Goal: Navigation & Orientation: Find specific page/section

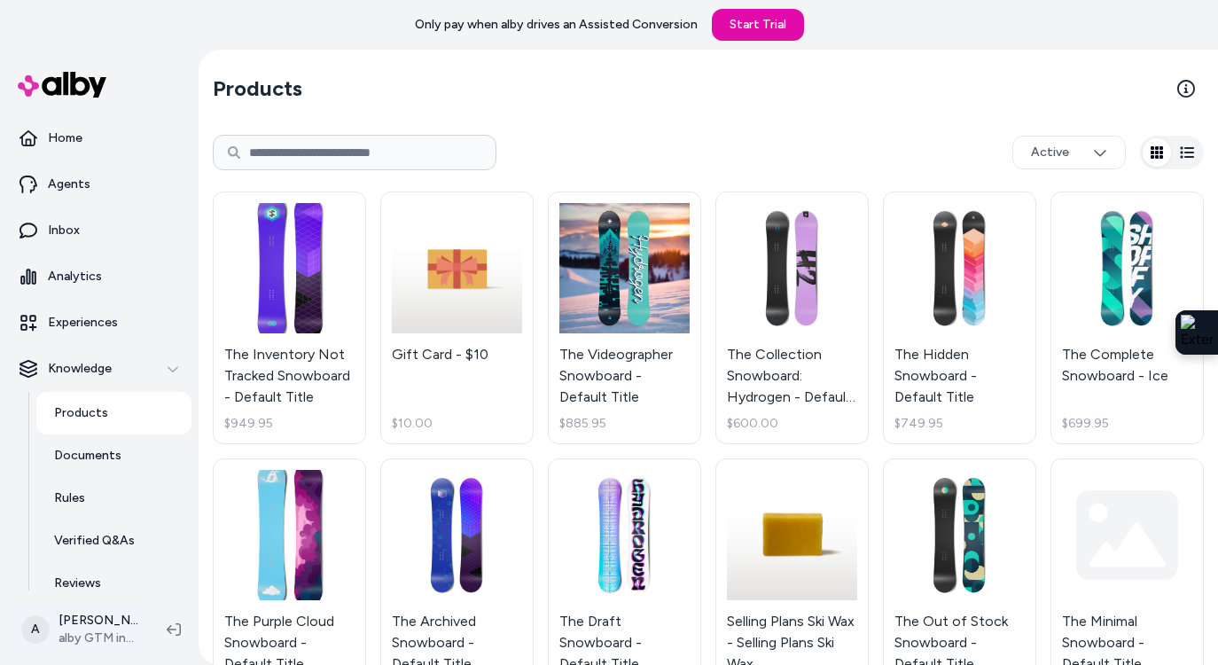
click at [88, 641] on html "Only pay when alby drives an Assisted Conversion Start Trial Home Agents Inbox …" at bounding box center [609, 332] width 1218 height 665
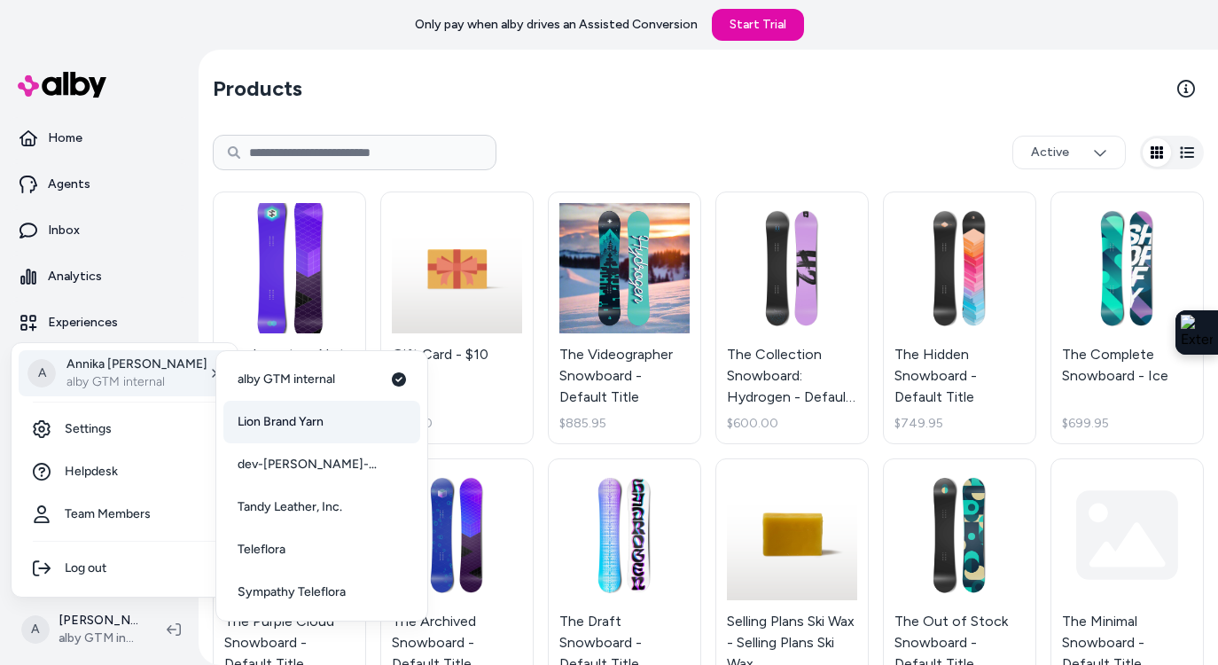
click at [302, 418] on span "Lion Brand Yarn" at bounding box center [281, 422] width 86 height 18
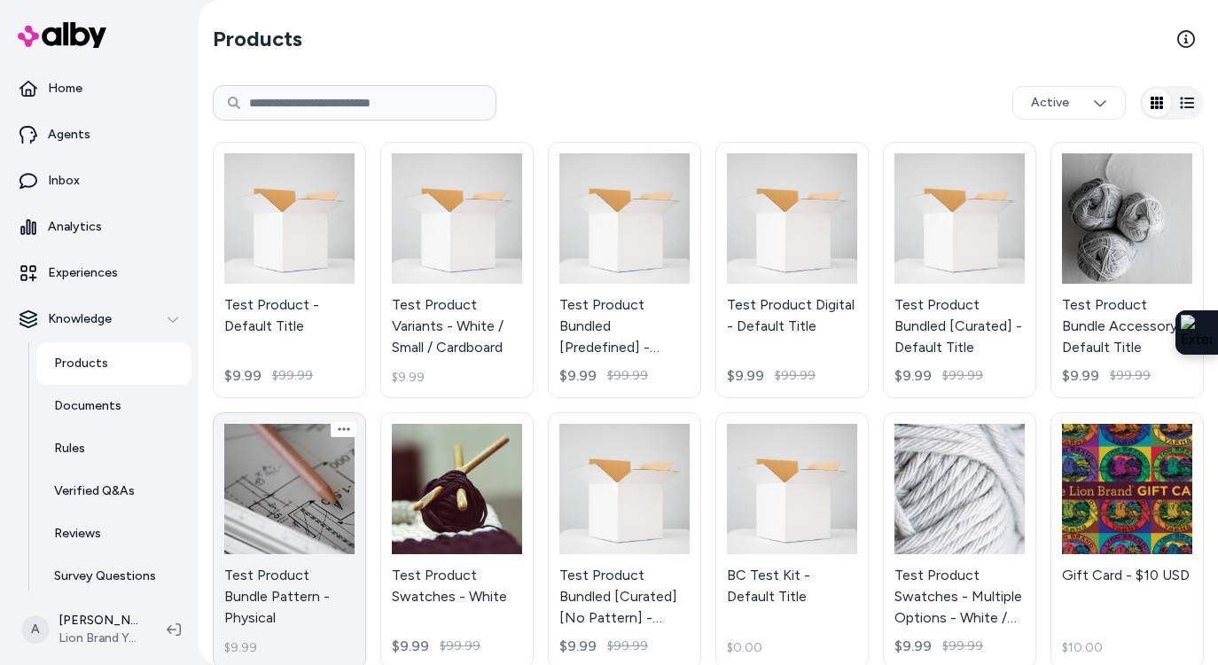
click at [274, 557] on link "Test Product Bundle Pattern - Physical $9.99" at bounding box center [289, 540] width 153 height 256
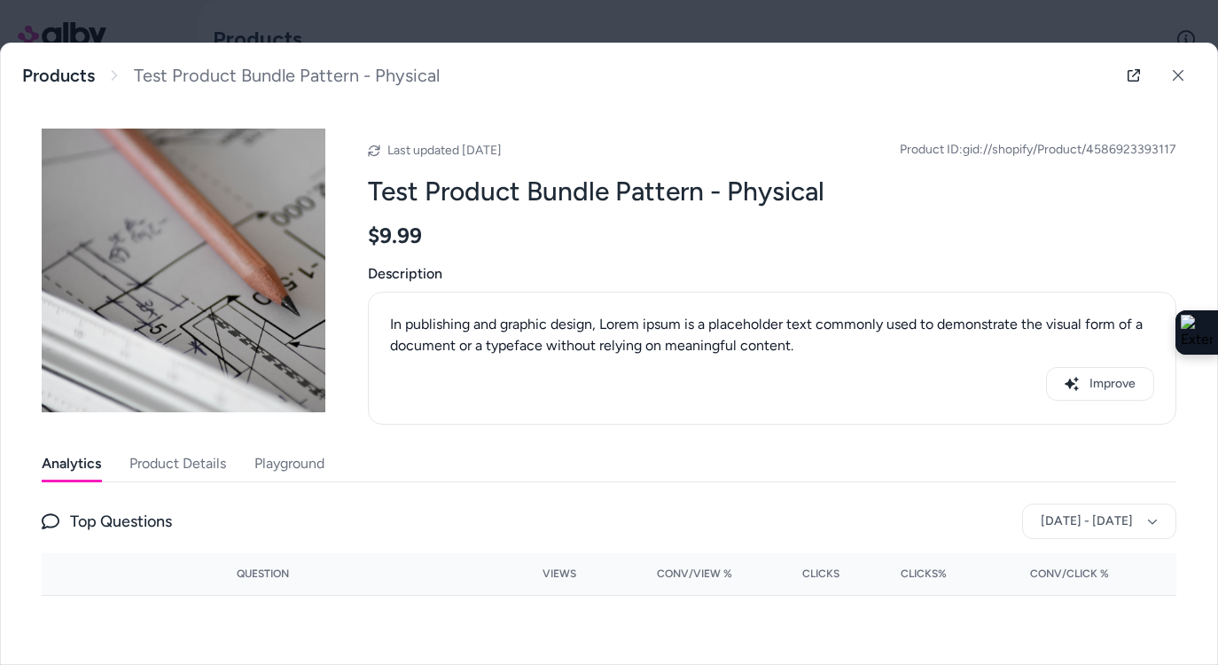
click at [210, 465] on button "Product Details" at bounding box center [177, 463] width 97 height 35
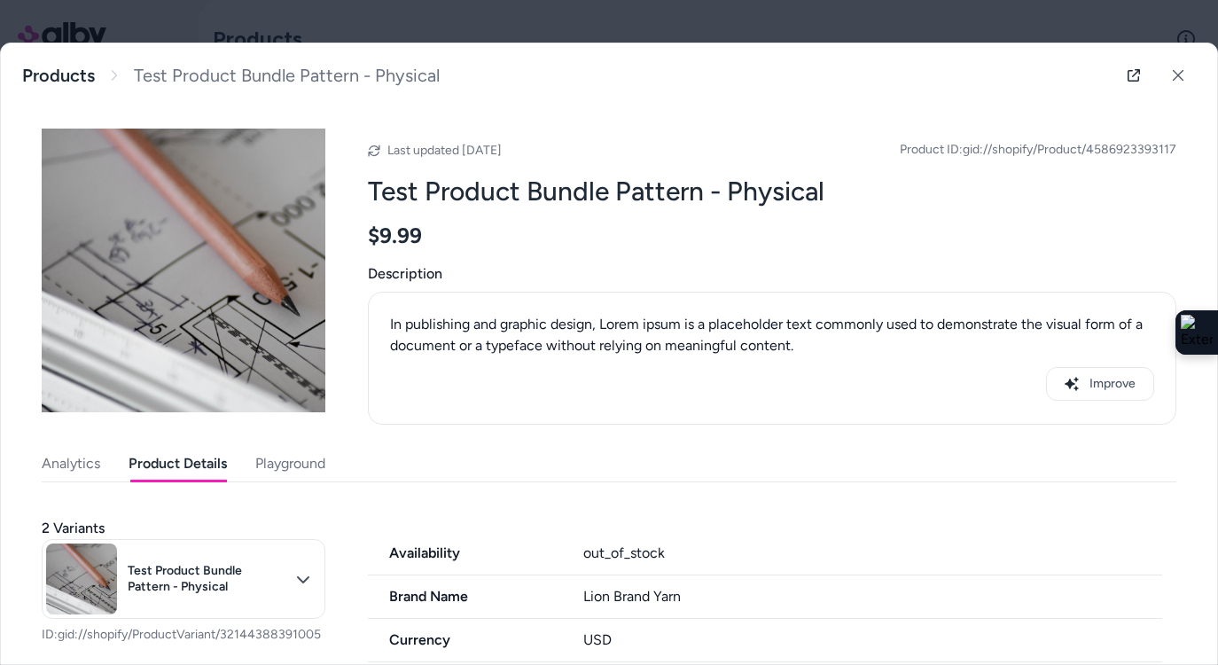
click at [278, 464] on button "Playground" at bounding box center [290, 463] width 70 height 35
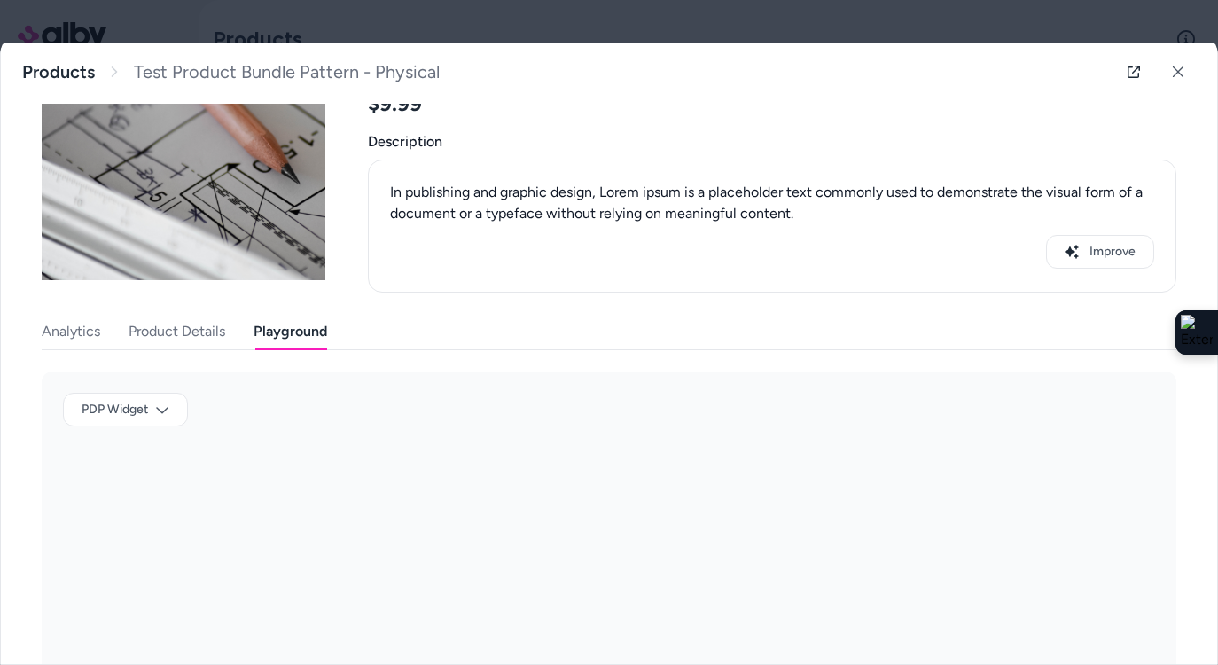
scroll to position [163, 0]
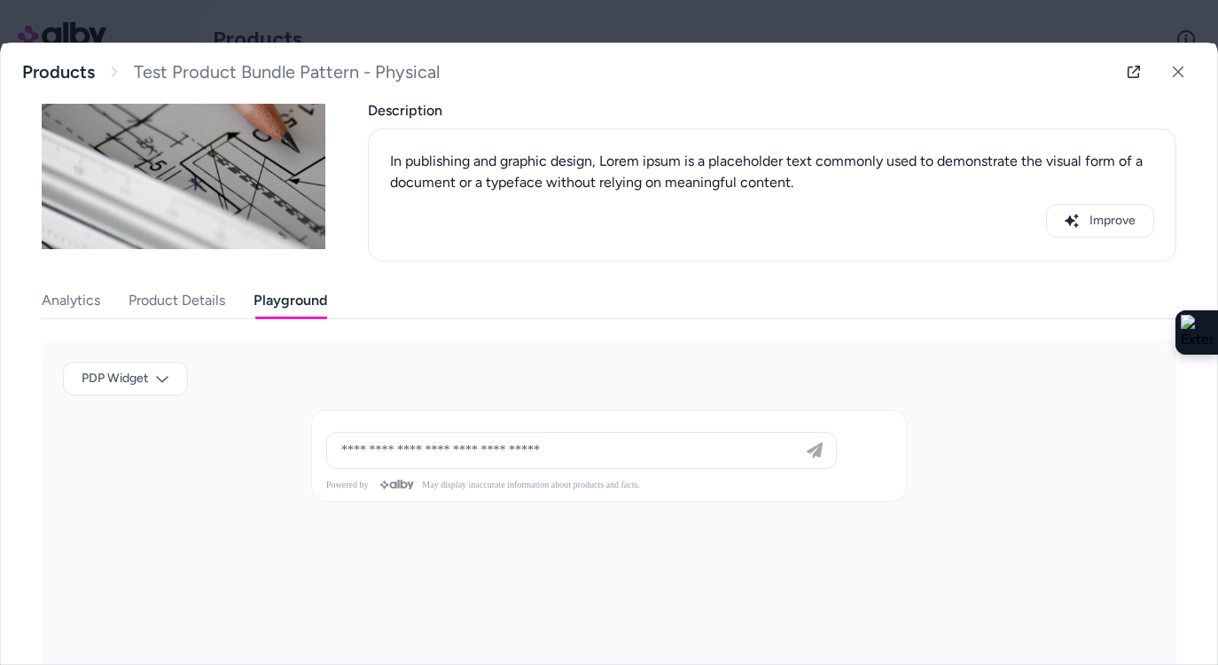
click at [85, 298] on button "Analytics" at bounding box center [71, 300] width 58 height 35
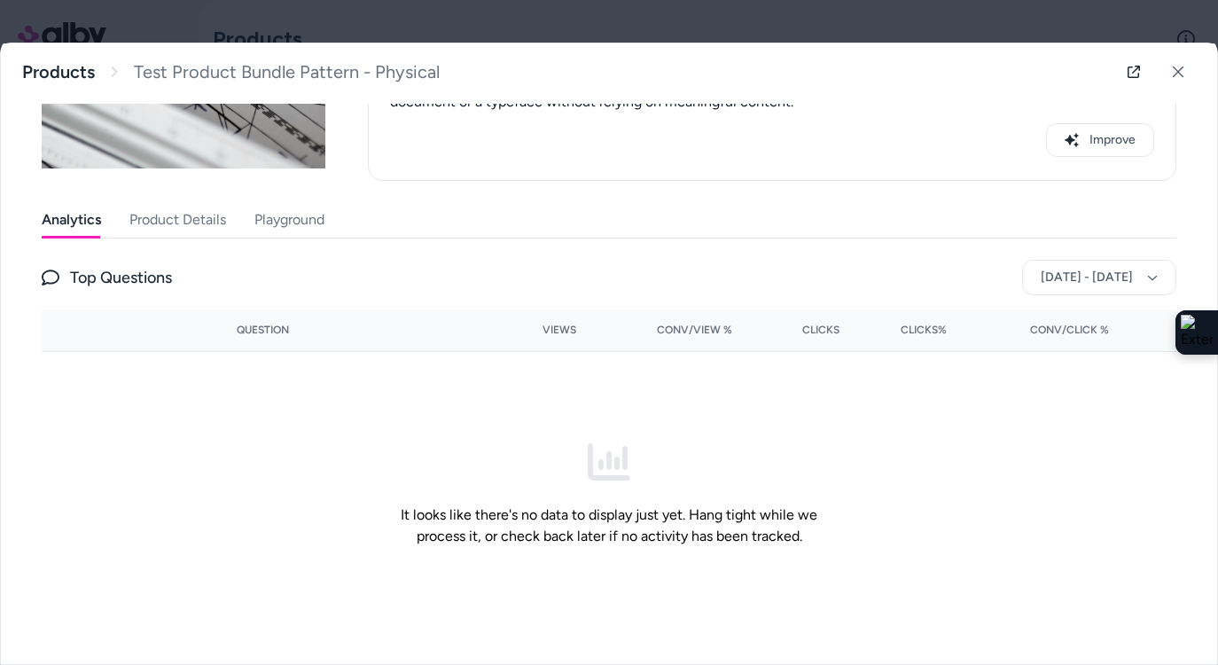
scroll to position [0, 0]
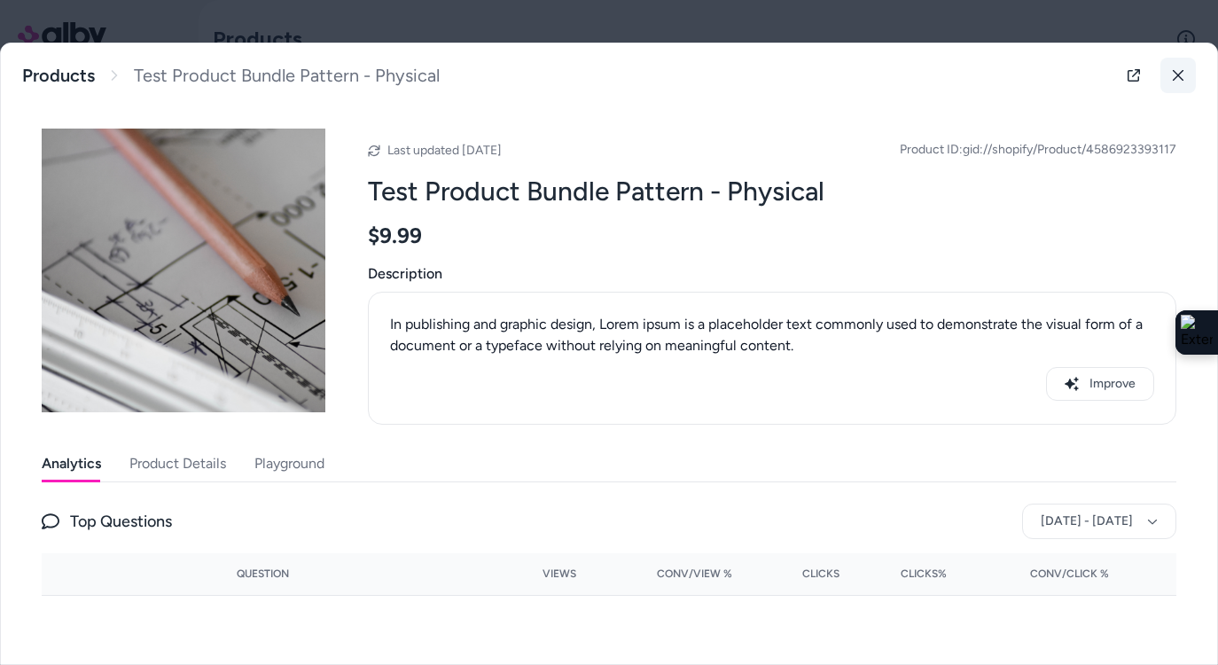
click at [1179, 77] on icon at bounding box center [1178, 75] width 11 height 11
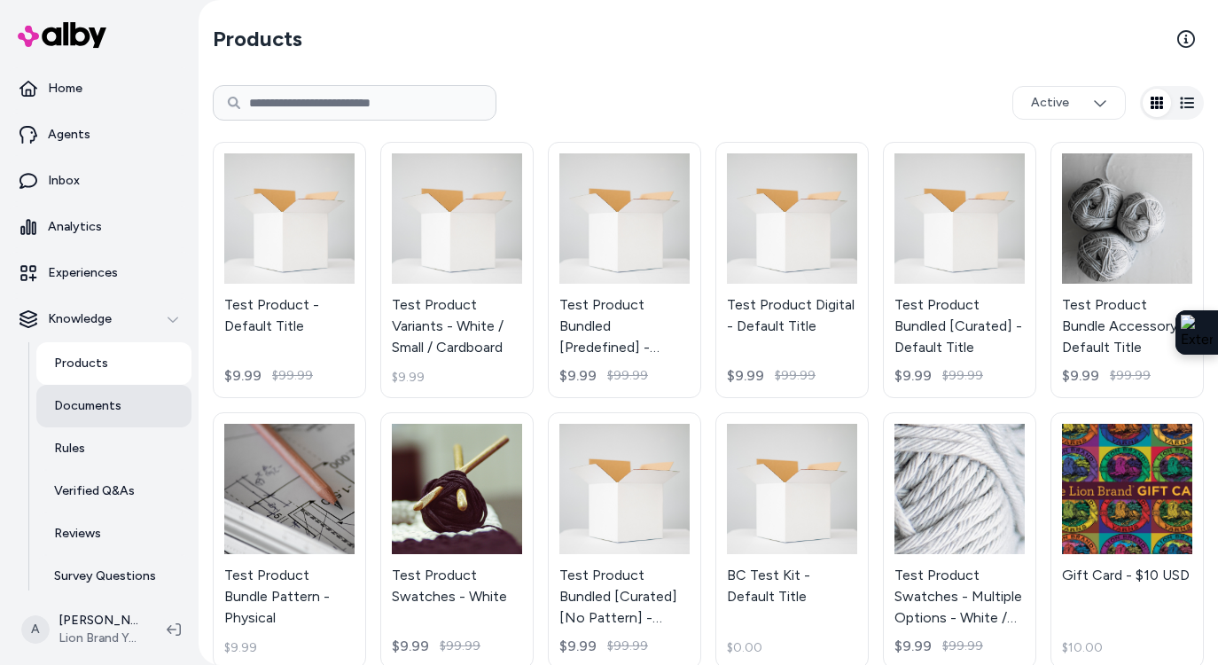
click at [105, 394] on link "Documents" at bounding box center [113, 406] width 155 height 43
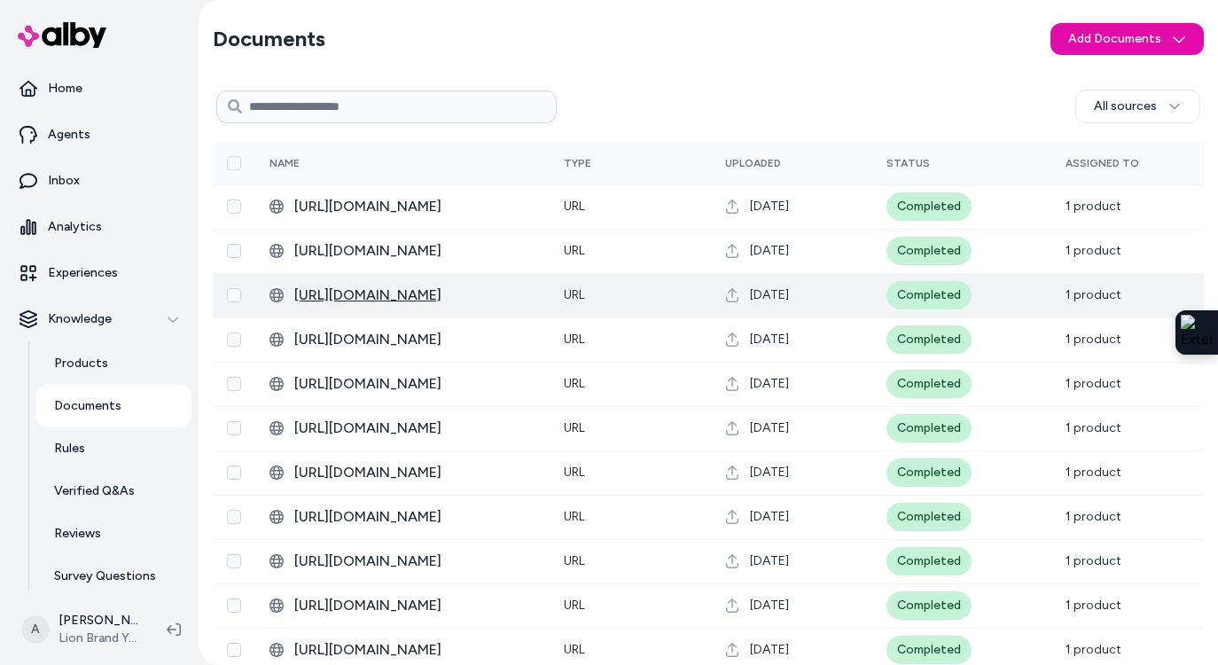
click at [413, 300] on span "[URL][DOMAIN_NAME]" at bounding box center [414, 295] width 241 height 21
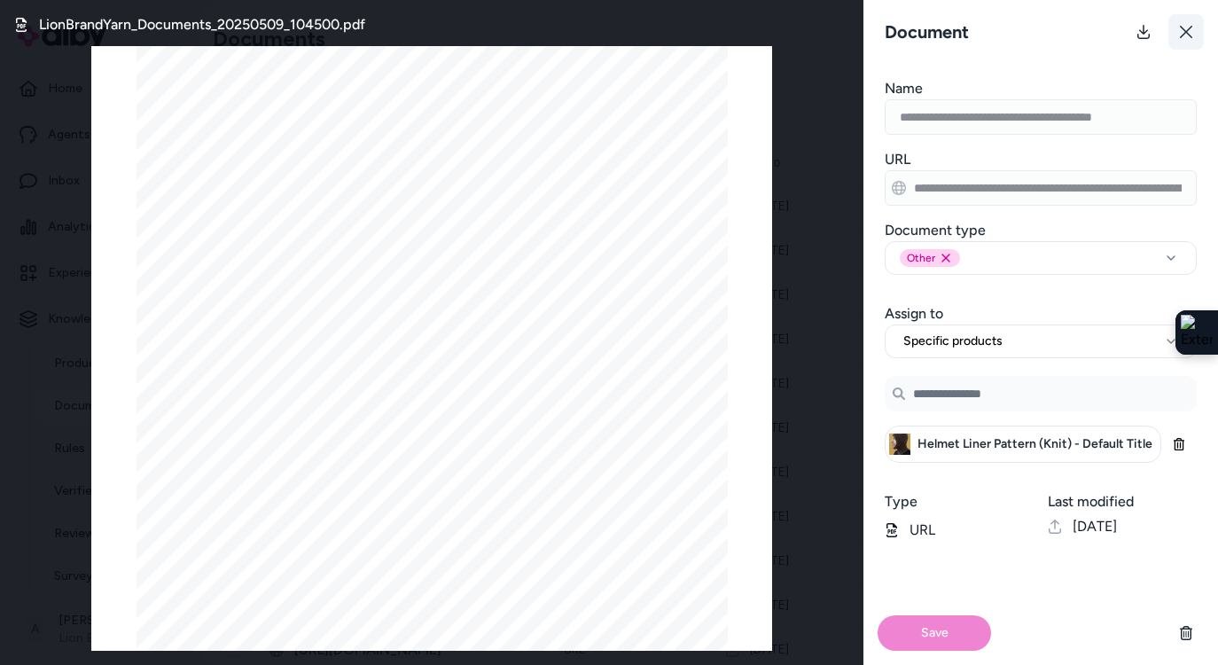
click at [1184, 22] on button at bounding box center [1185, 31] width 35 height 35
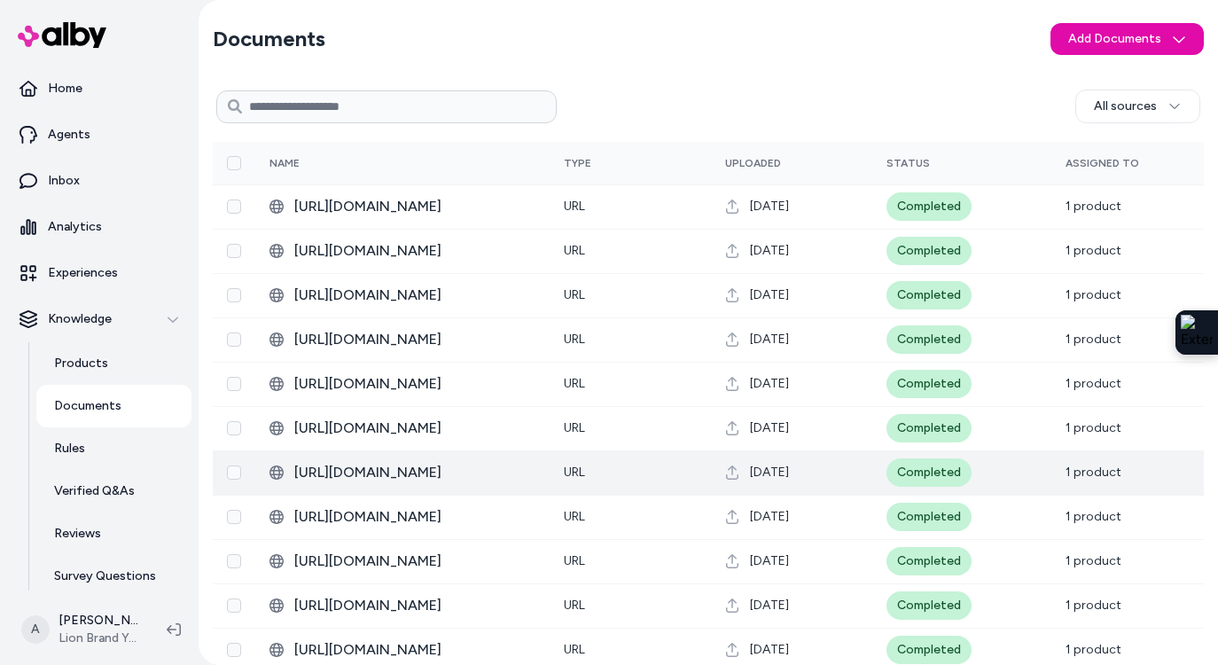
scroll to position [420, 0]
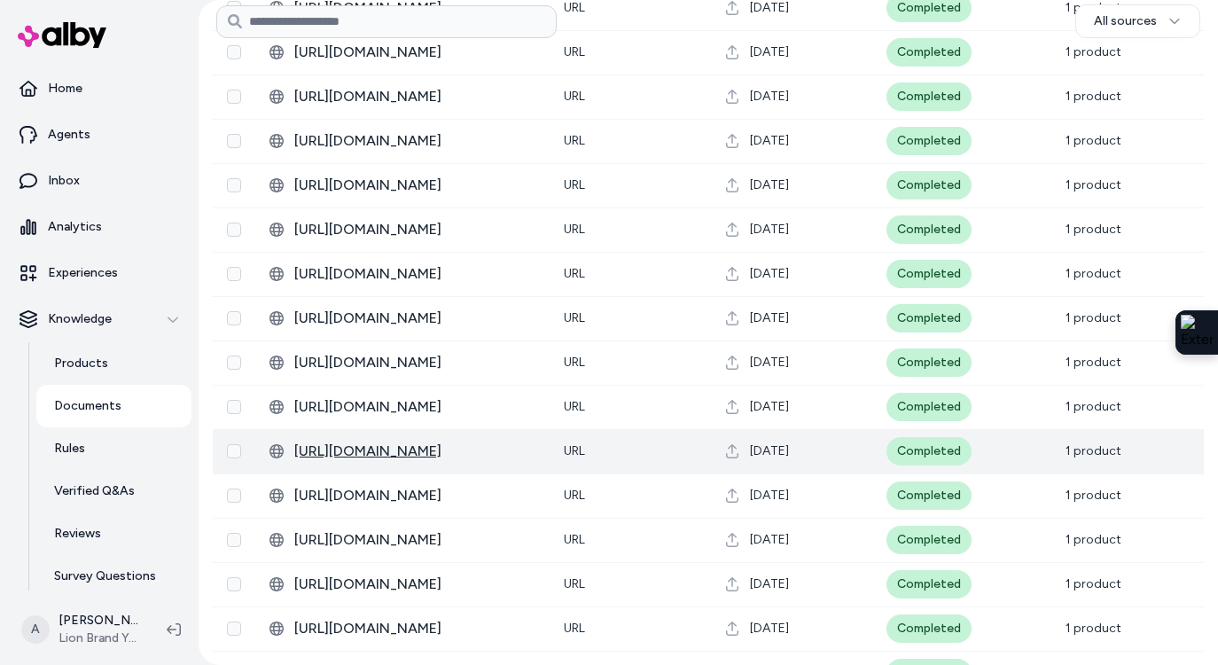
click at [482, 441] on span "[URL][DOMAIN_NAME]" at bounding box center [414, 450] width 241 height 21
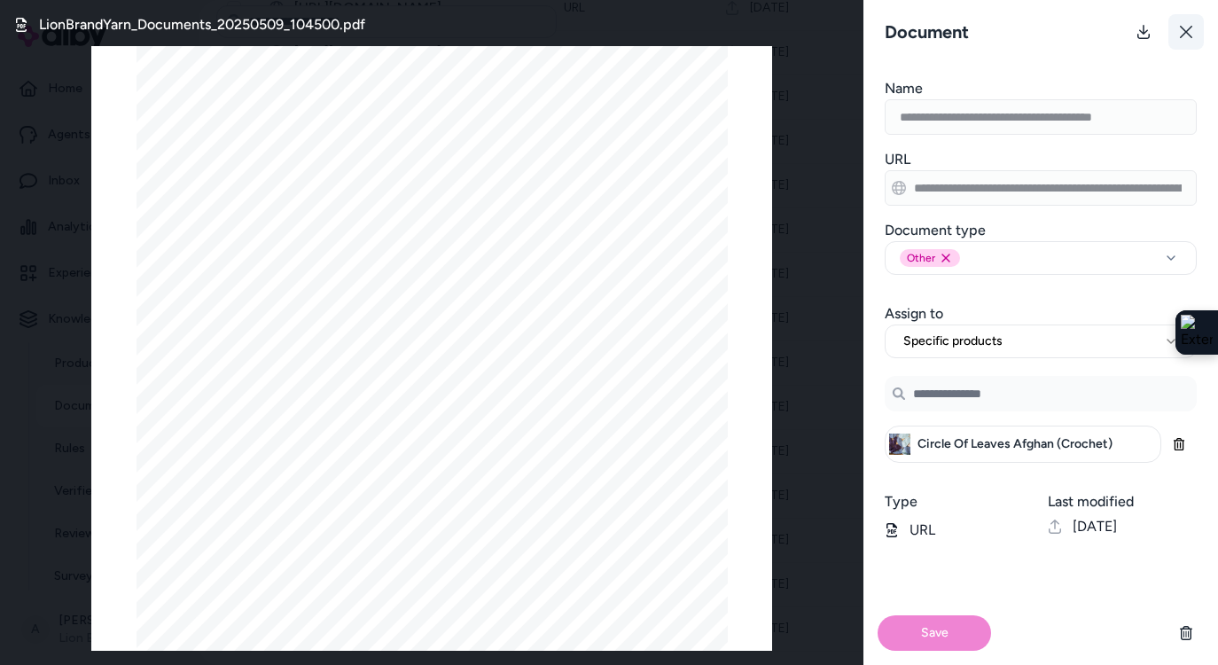
click at [1188, 32] on icon at bounding box center [1186, 32] width 14 height 14
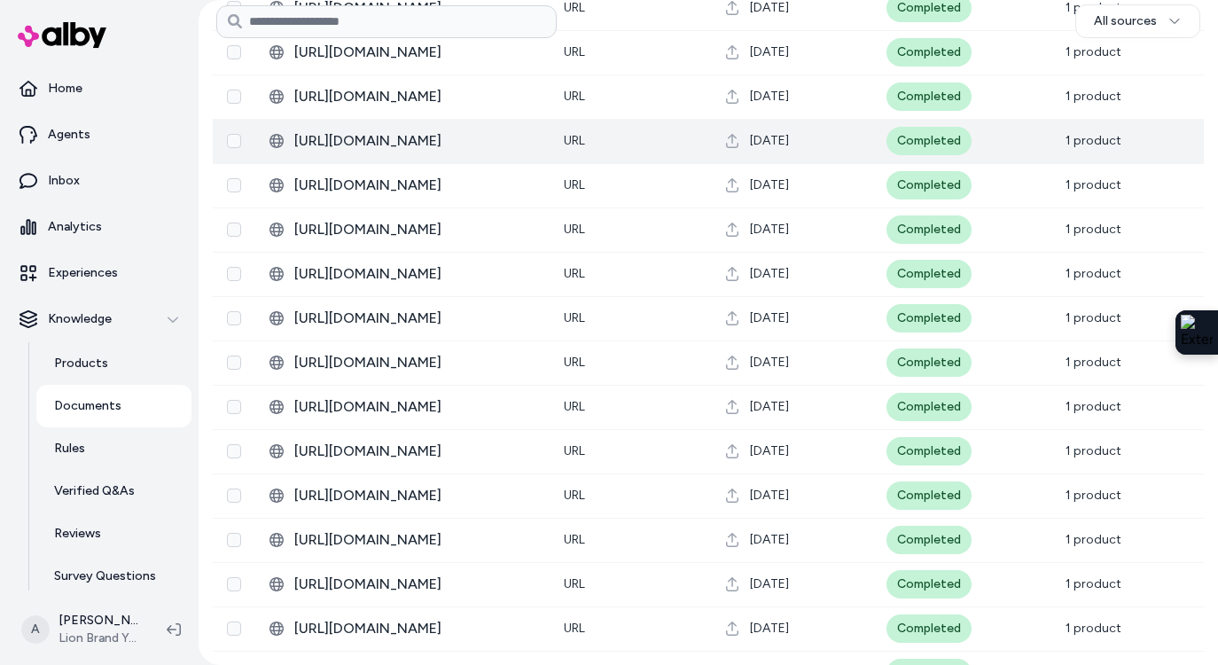
scroll to position [0, 0]
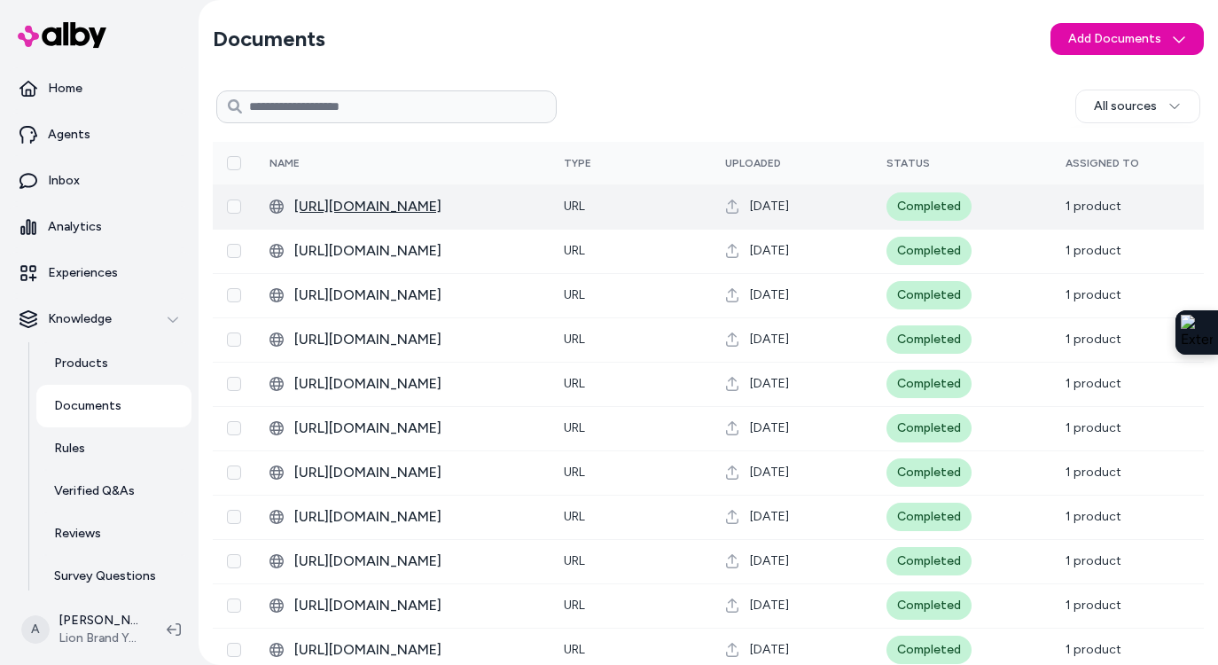
click at [496, 211] on span "[URL][DOMAIN_NAME]" at bounding box center [414, 206] width 241 height 21
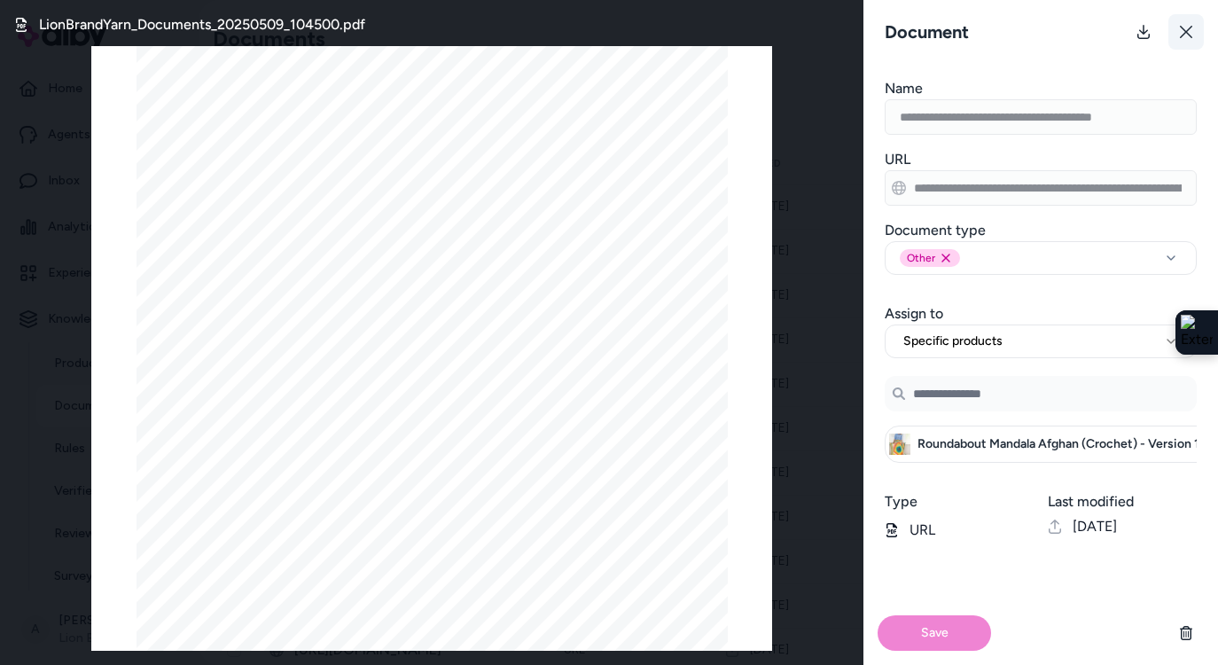
click at [1189, 35] on icon at bounding box center [1186, 32] width 14 height 14
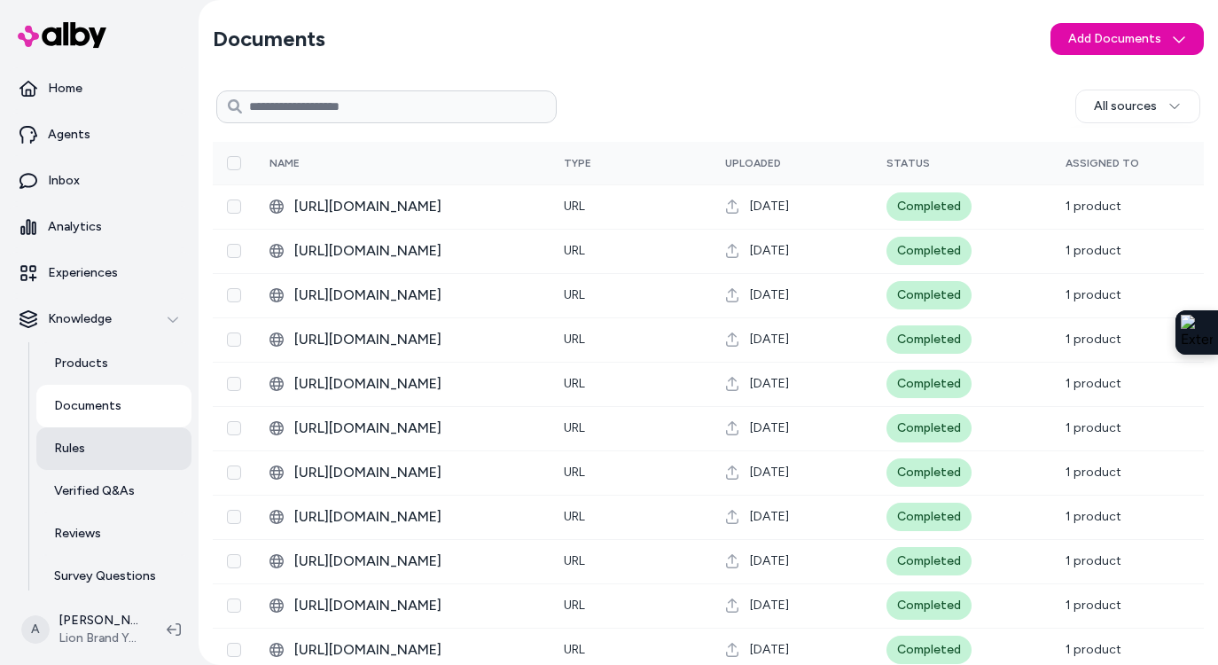
click at [92, 451] on link "Rules" at bounding box center [113, 448] width 155 height 43
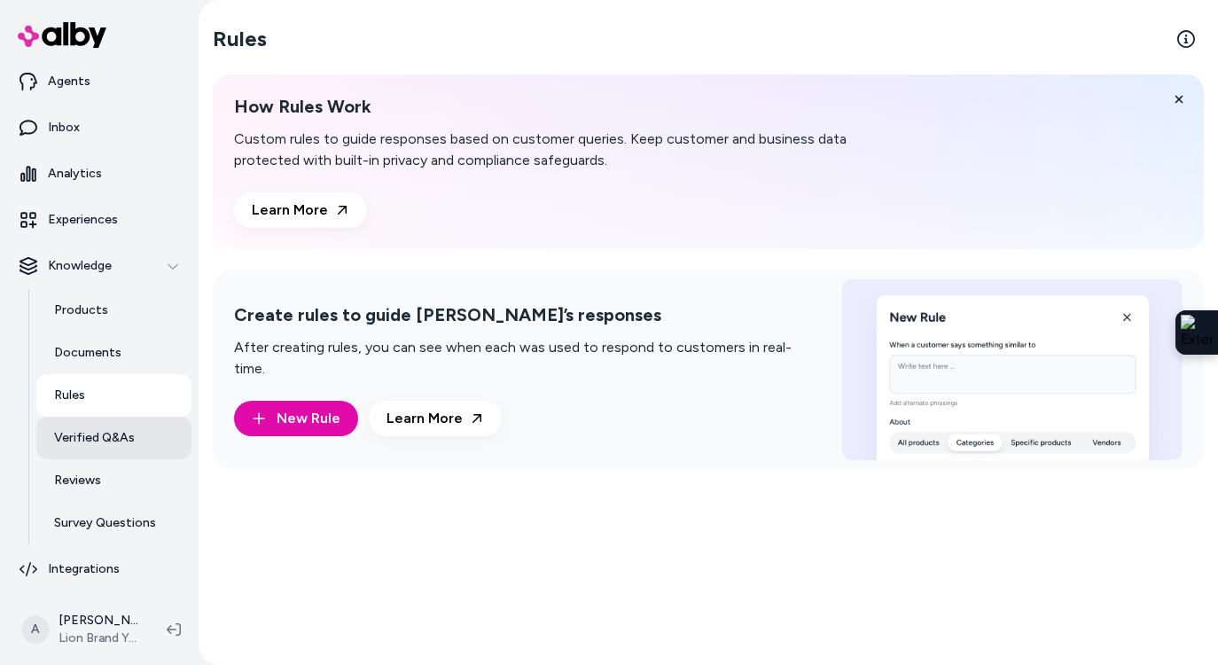
click at [95, 441] on p "Verified Q&As" at bounding box center [94, 438] width 81 height 18
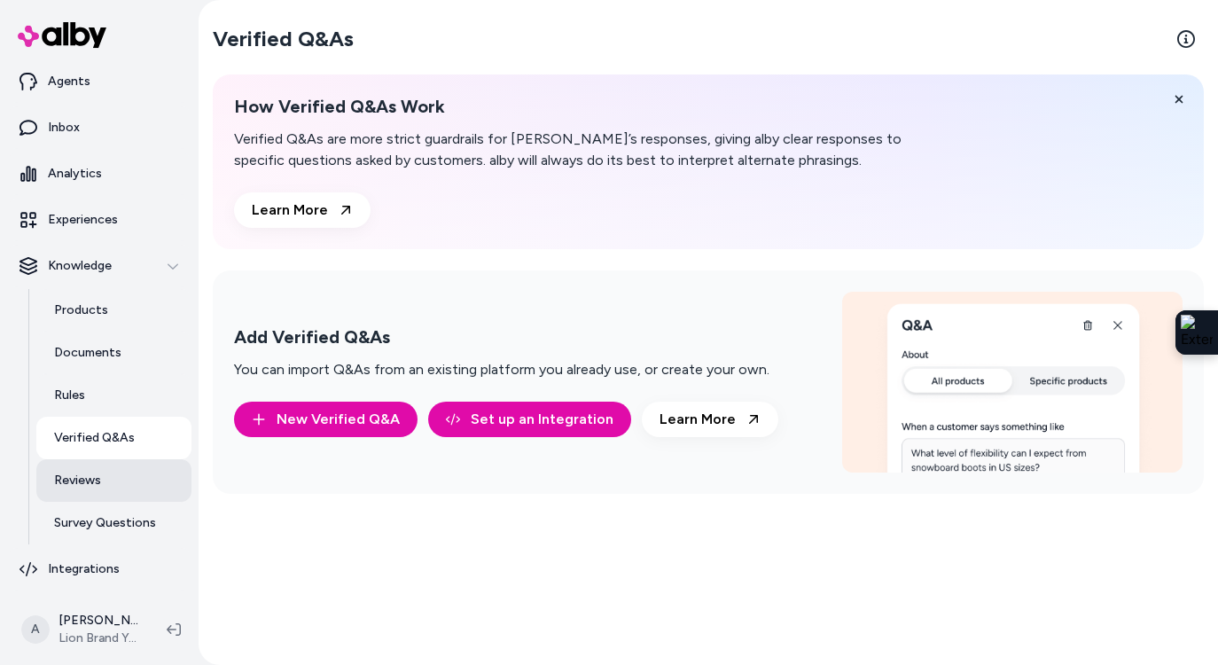
click at [86, 490] on link "Reviews" at bounding box center [113, 480] width 155 height 43
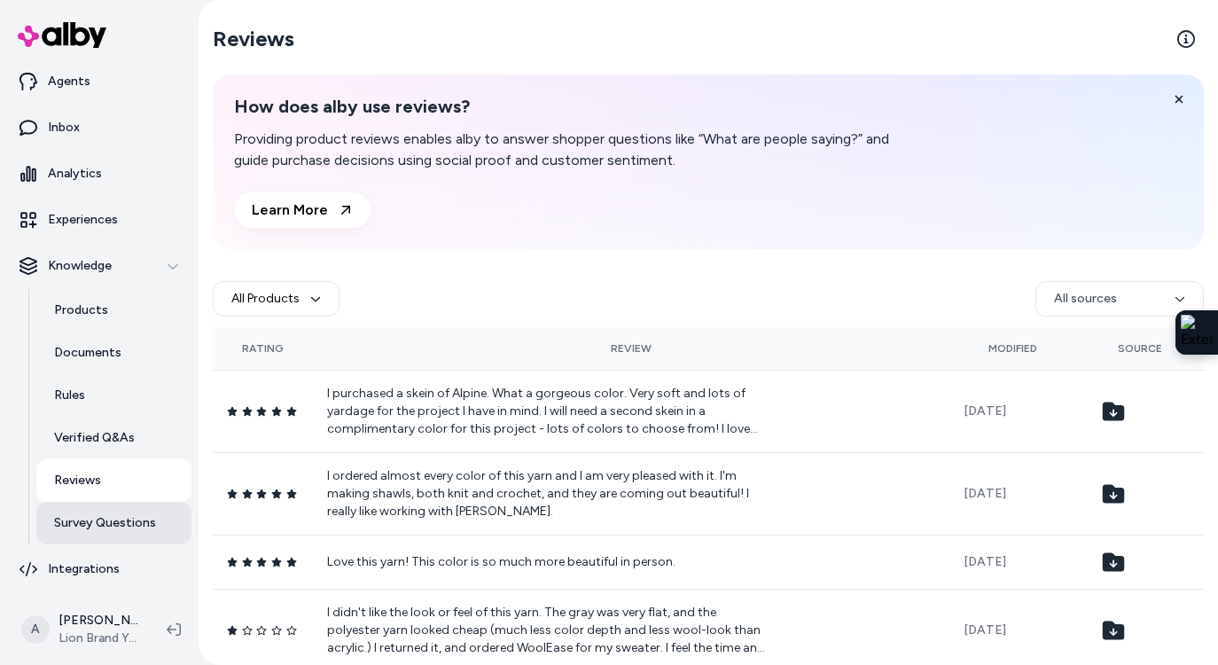
click at [72, 532] on link "Survey Questions" at bounding box center [113, 523] width 155 height 43
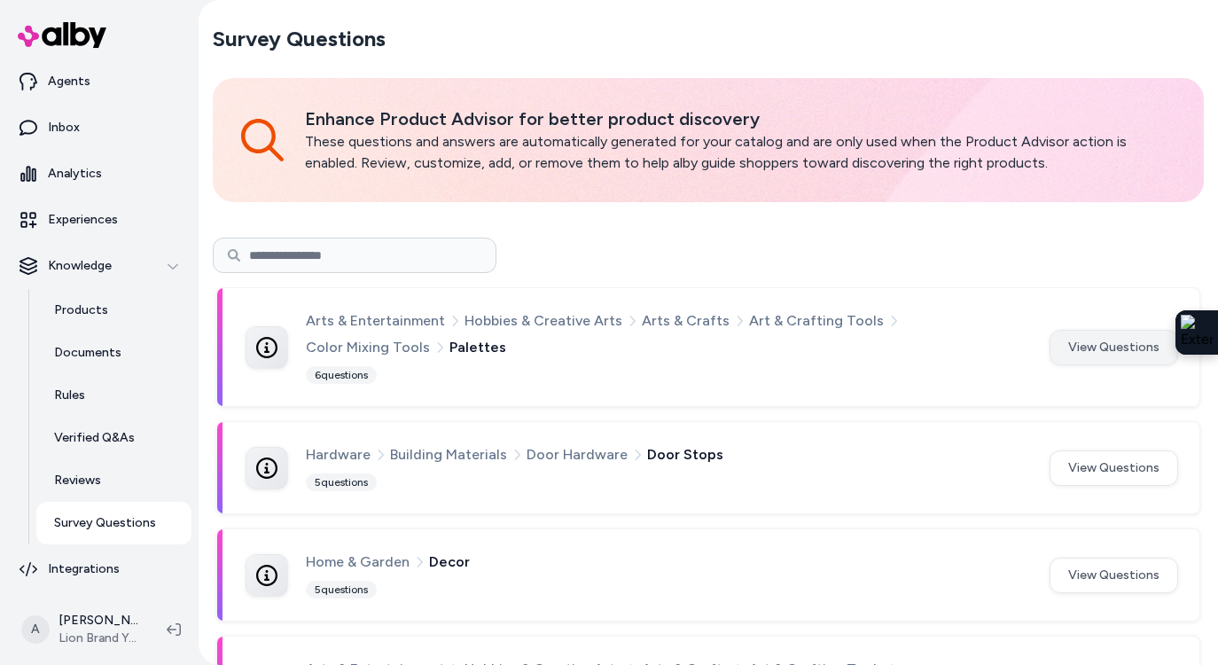
click at [1099, 339] on button "View Questions" at bounding box center [1113, 347] width 129 height 35
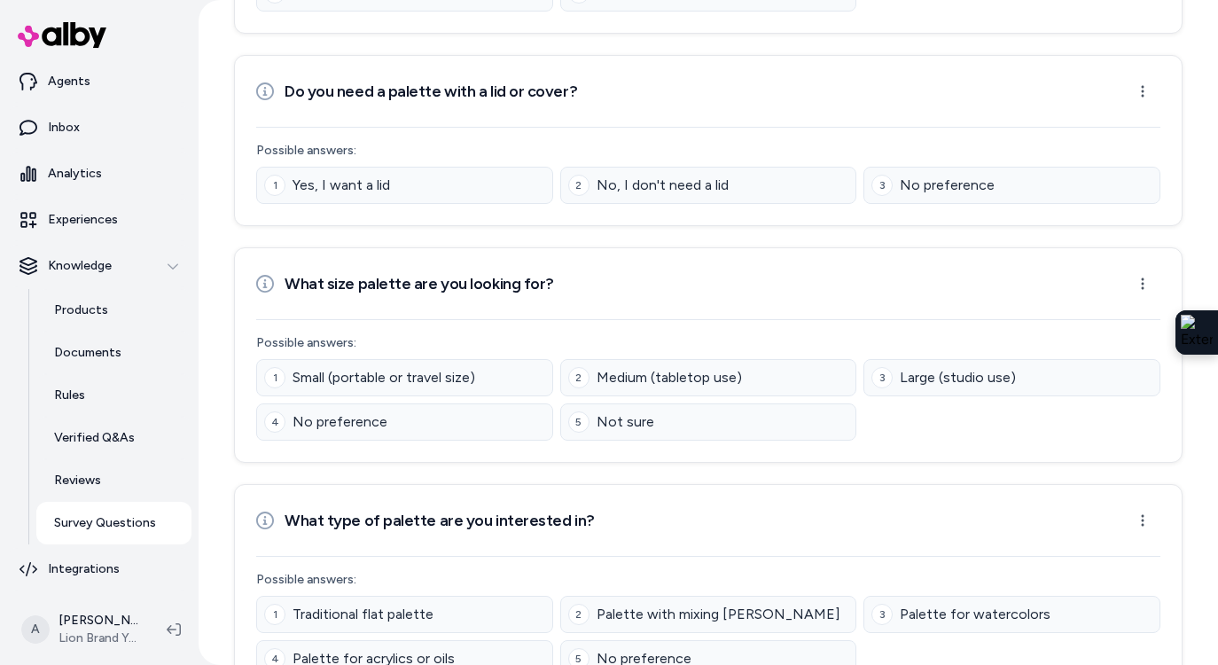
scroll to position [933, 0]
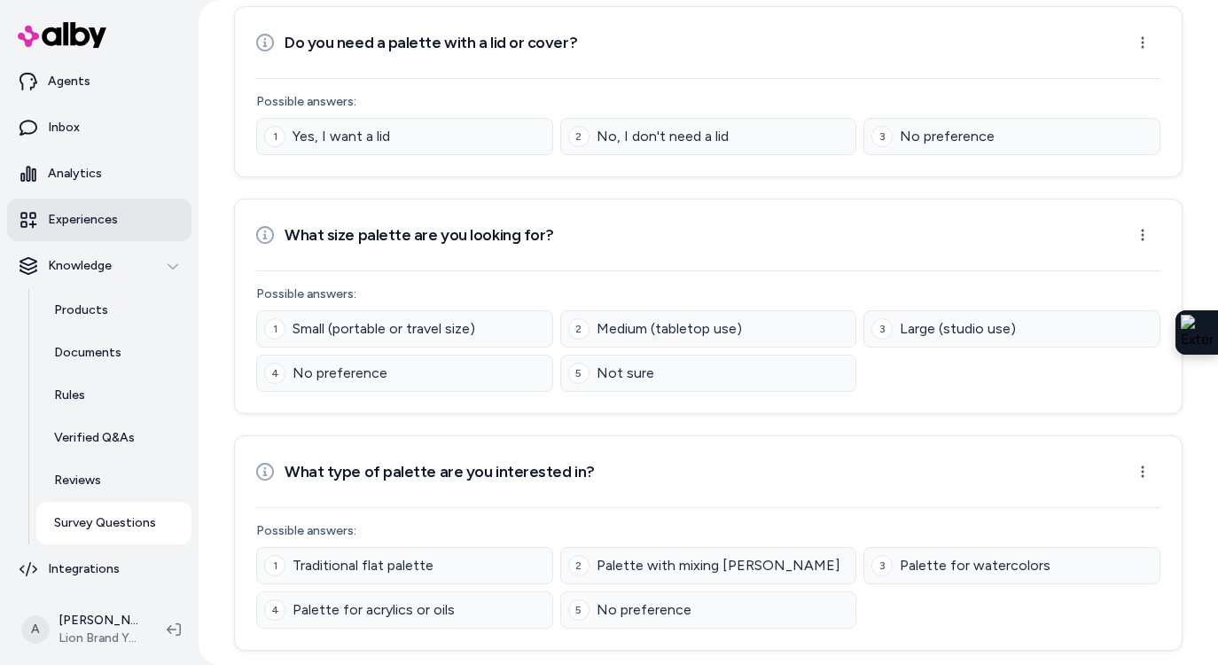
click at [126, 215] on link "Experiences" at bounding box center [99, 220] width 184 height 43
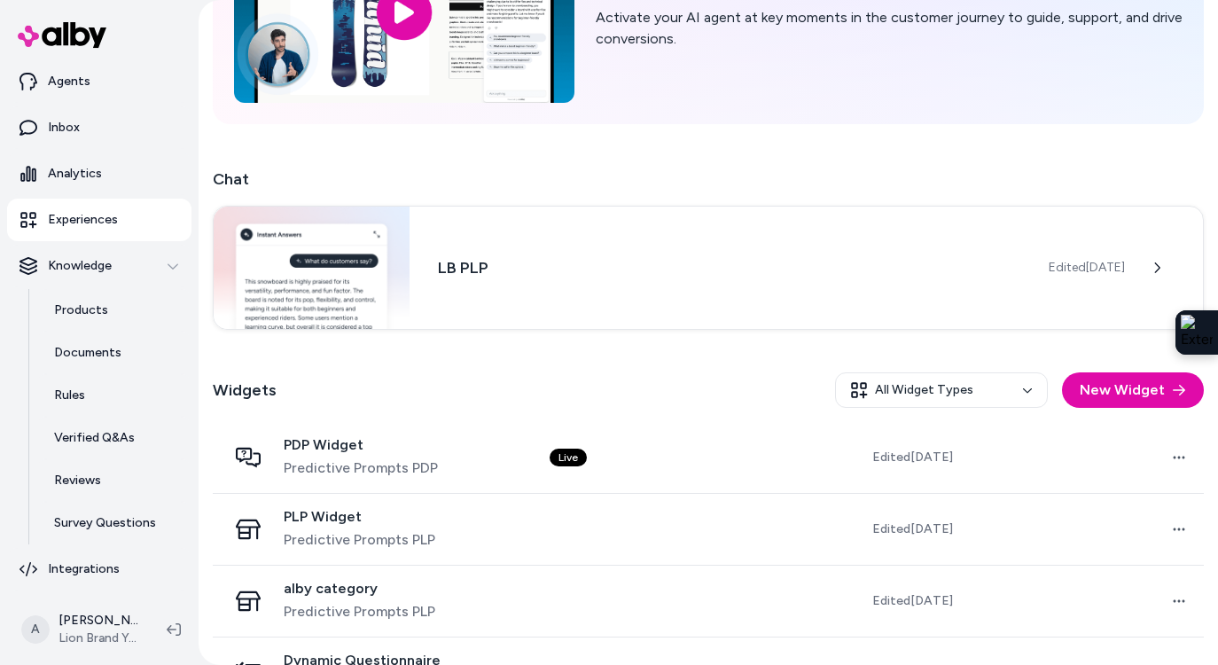
scroll to position [231, 0]
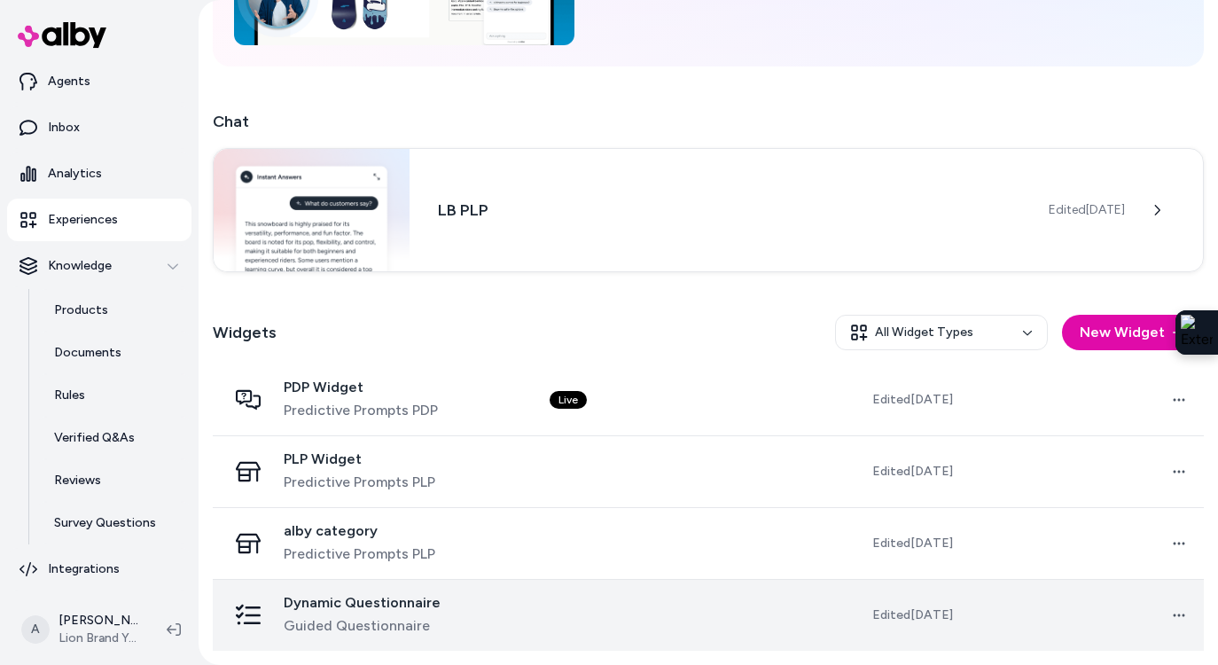
click at [332, 618] on span "Guided Questionnaire" at bounding box center [362, 625] width 157 height 21
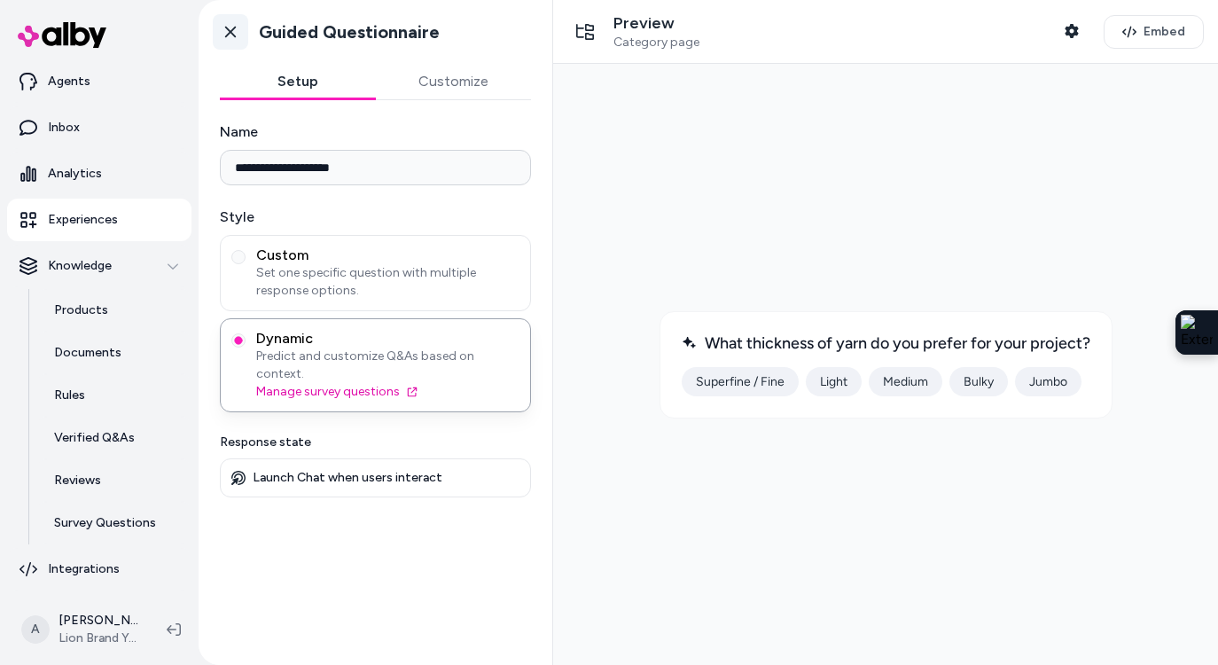
click at [231, 30] on icon at bounding box center [230, 33] width 11 height 12
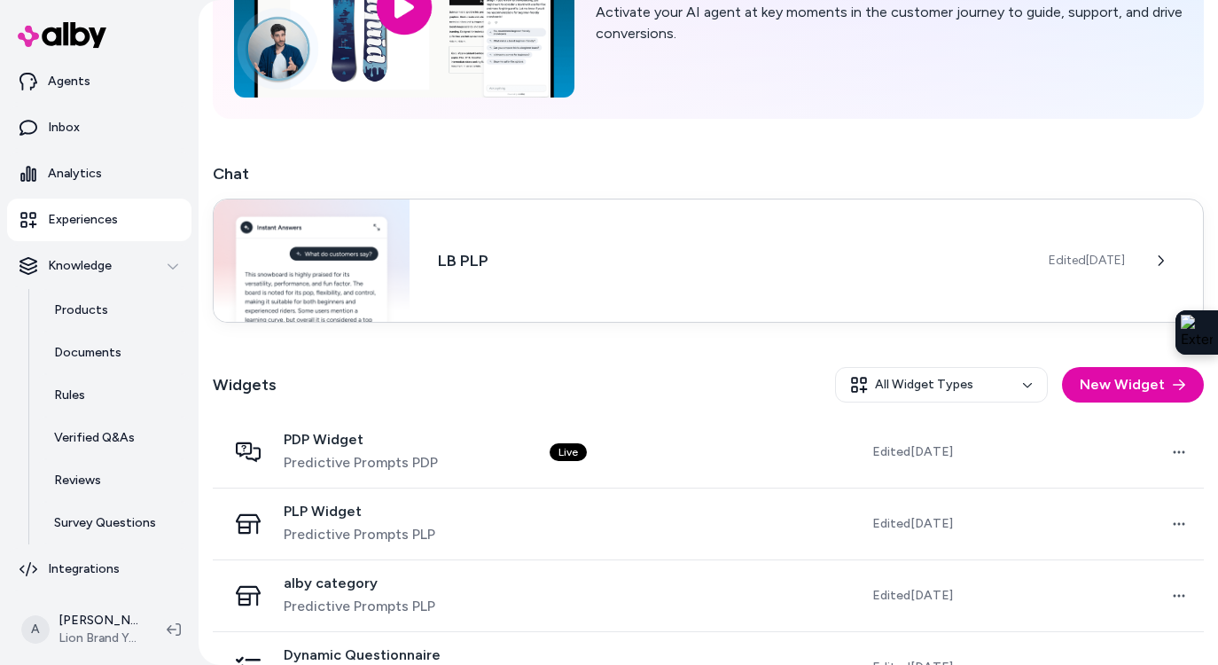
scroll to position [231, 0]
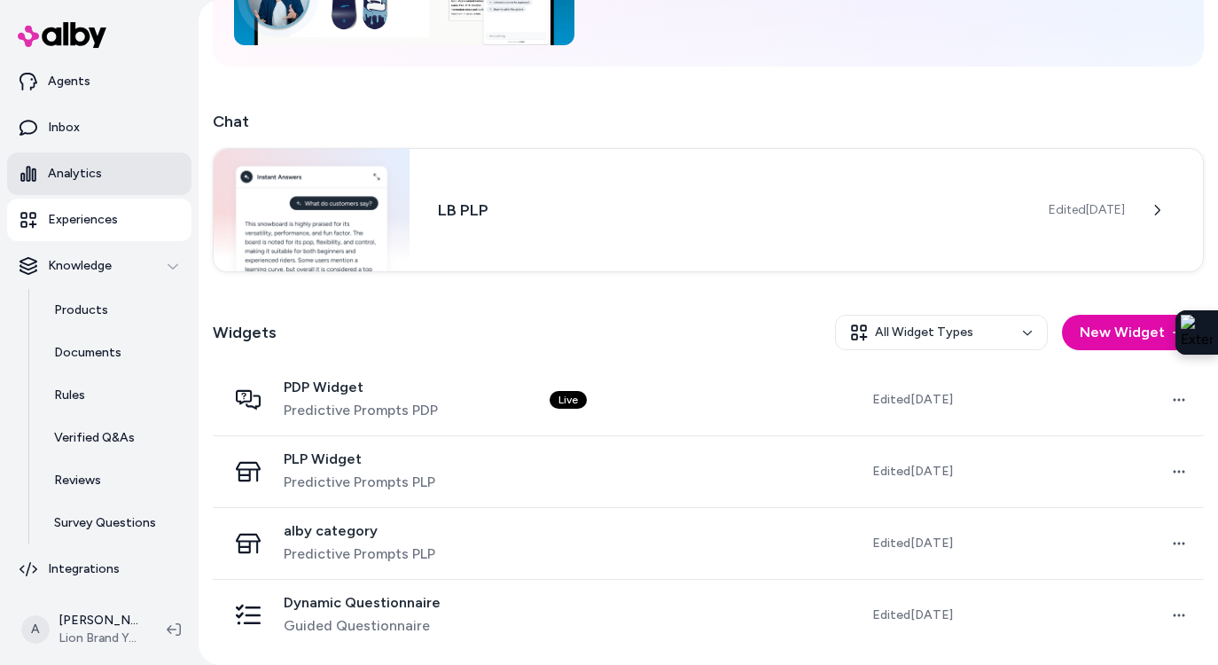
click at [95, 175] on p "Analytics" at bounding box center [75, 174] width 54 height 18
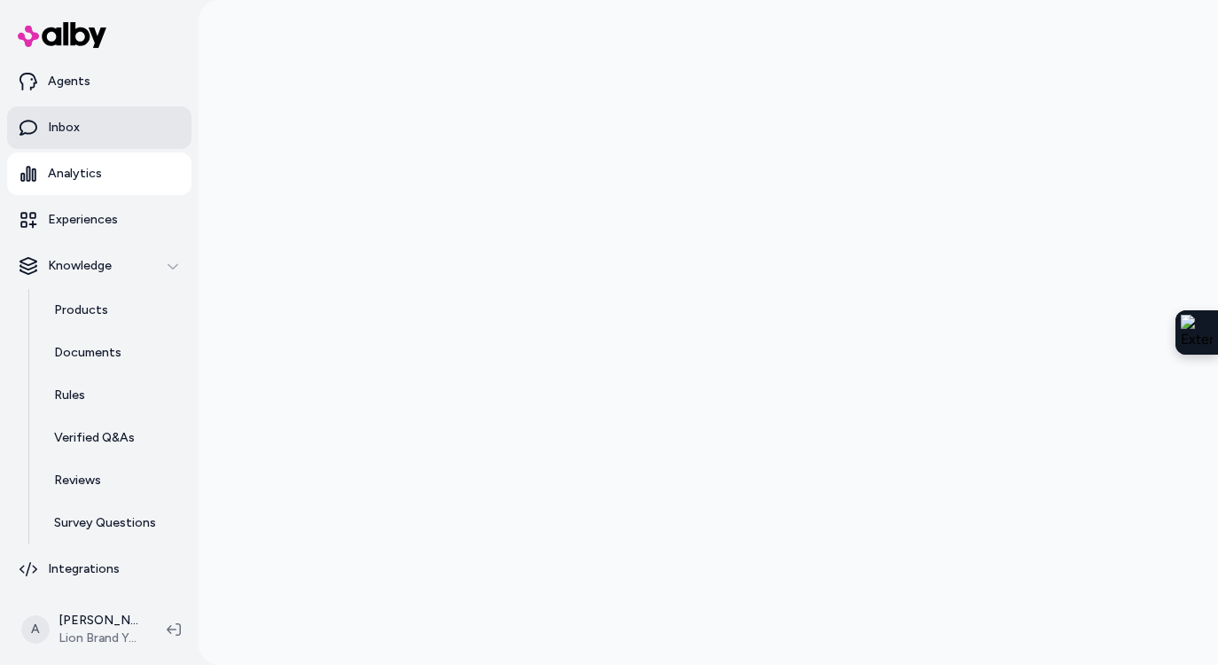
click at [88, 131] on link "Inbox" at bounding box center [99, 127] width 184 height 43
